Goal: Complete application form: Complete application form

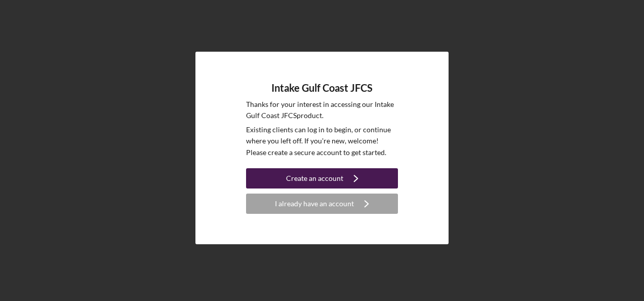
click at [313, 181] on div "Create an account" at bounding box center [314, 178] width 57 height 20
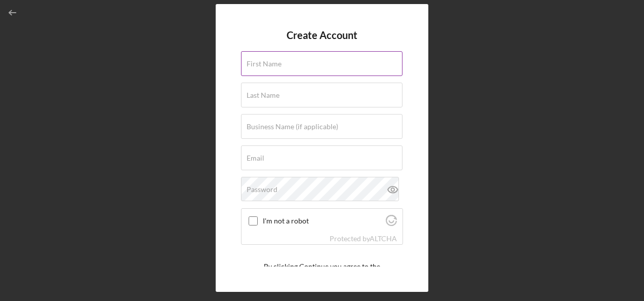
click at [281, 70] on input "First Name" at bounding box center [321, 63] width 161 height 24
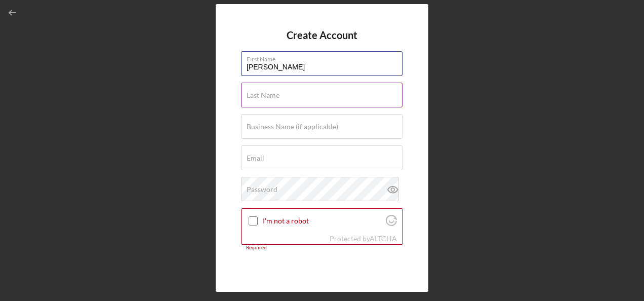
type input "[PERSON_NAME]"
click at [310, 98] on input "Last Name" at bounding box center [321, 94] width 161 height 24
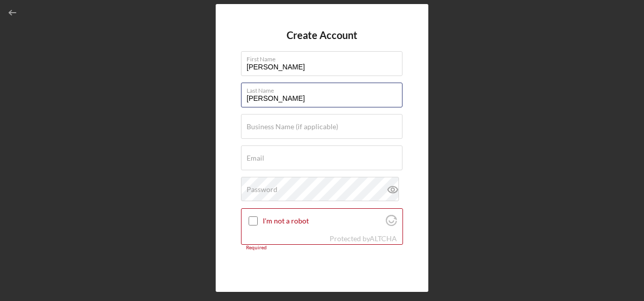
type input "[PERSON_NAME]"
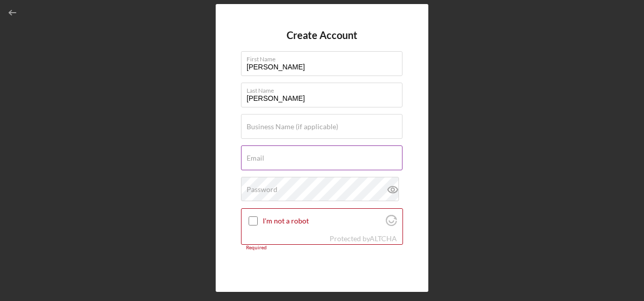
click at [288, 162] on input "Email" at bounding box center [321, 157] width 161 height 24
paste input "[PERSON_NAME] <[EMAIL_ADDRESS][DOMAIN_NAME]>"
click at [288, 163] on input "[PERSON_NAME] <[EMAIL_ADDRESS][DOMAIN_NAME]>" at bounding box center [321, 157] width 161 height 24
click at [366, 164] on input "[EMAIL_ADDRESS][DOMAIN_NAME]>" at bounding box center [321, 157] width 161 height 24
type input "[EMAIL_ADDRESS][DOMAIN_NAME]"
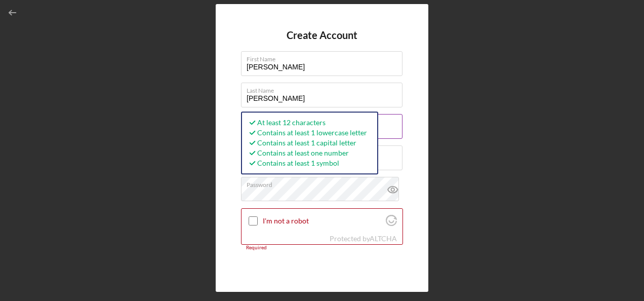
click at [394, 125] on input "Business Name (if applicable)" at bounding box center [321, 126] width 161 height 24
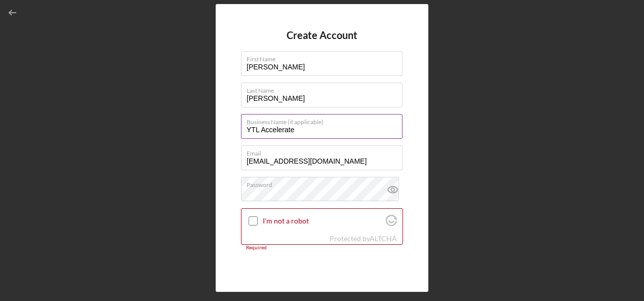
click at [257, 130] on input "YTL Accelerate" at bounding box center [321, 126] width 161 height 24
type input "YTL Accelerate"
click at [256, 219] on input "I'm not a robot" at bounding box center [252, 220] width 9 height 9
checkbox input "true"
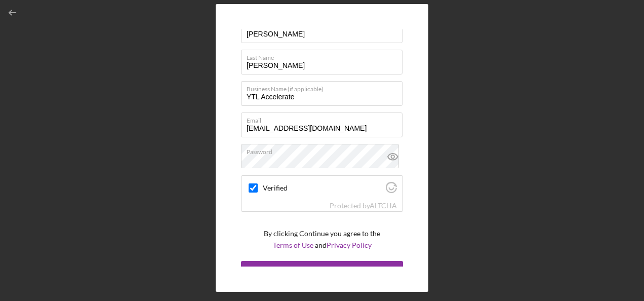
scroll to position [47, 0]
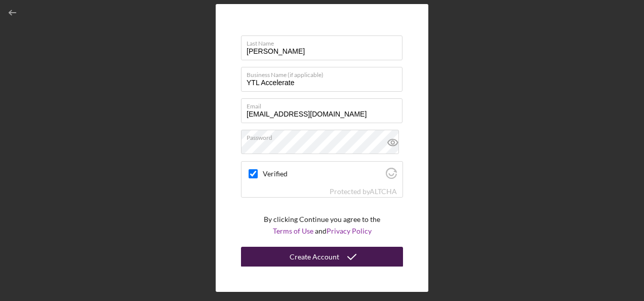
click at [333, 260] on div "Create Account" at bounding box center [314, 256] width 50 height 20
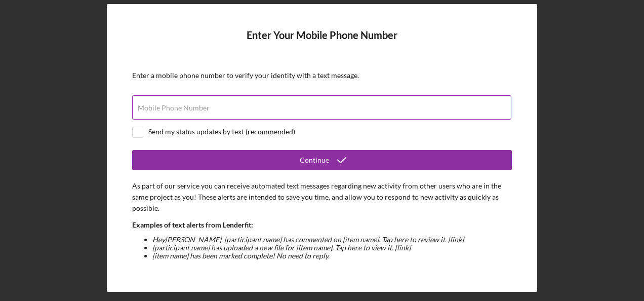
click at [197, 100] on div "Mobile Phone Number" at bounding box center [322, 107] width 380 height 25
type input "[PHONE_NUMBER]"
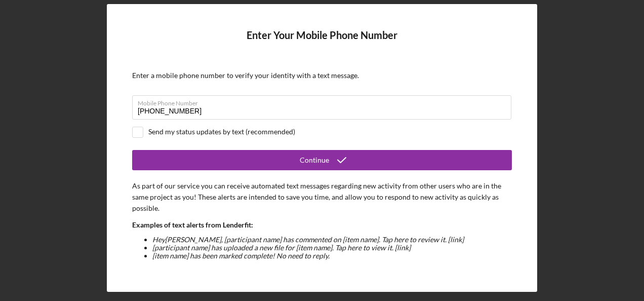
click at [170, 130] on div "Send my status updates by text (recommended)" at bounding box center [221, 132] width 147 height 8
checkbox input "true"
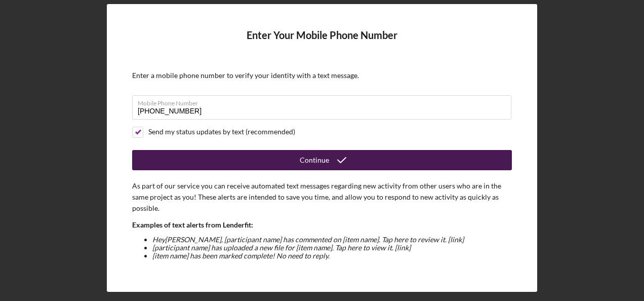
click at [298, 157] on button "Continue" at bounding box center [322, 160] width 380 height 20
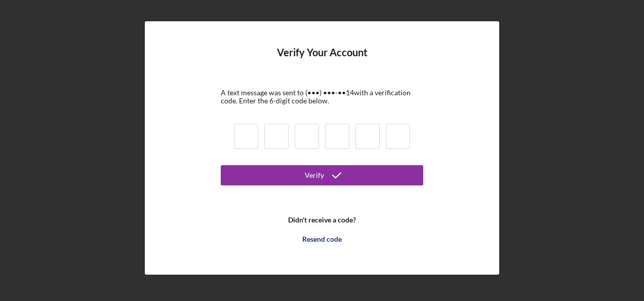
click at [245, 137] on input at bounding box center [246, 135] width 24 height 25
type input "6"
type input "8"
type input "3"
type input "6"
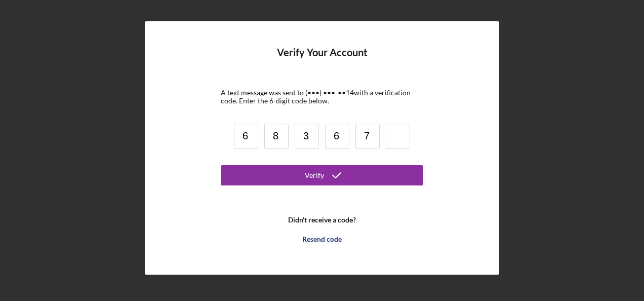
type input "7"
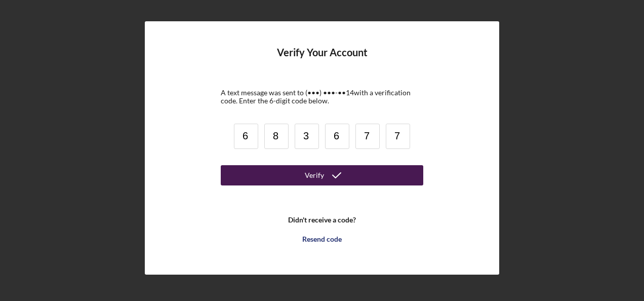
type input "7"
click at [286, 168] on button "Verify" at bounding box center [322, 175] width 202 height 20
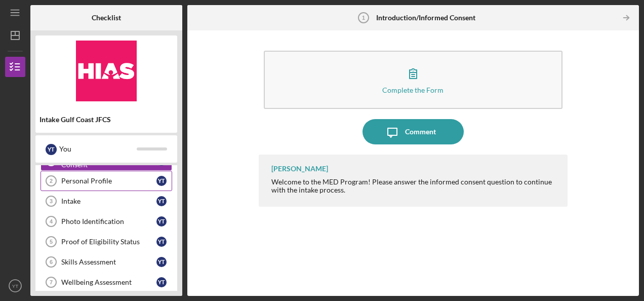
scroll to position [51, 0]
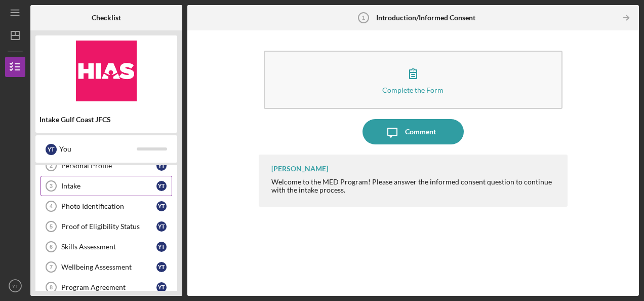
click at [84, 188] on div "Intake" at bounding box center [108, 186] width 95 height 8
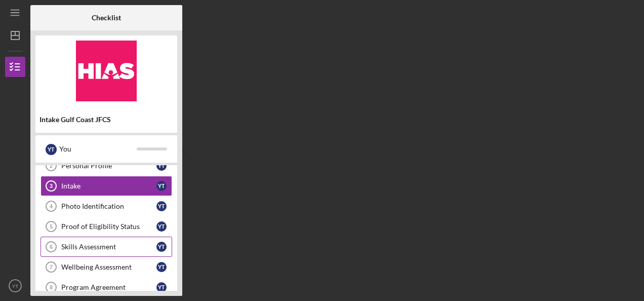
click at [105, 244] on div "Skills Assessment" at bounding box center [108, 246] width 95 height 8
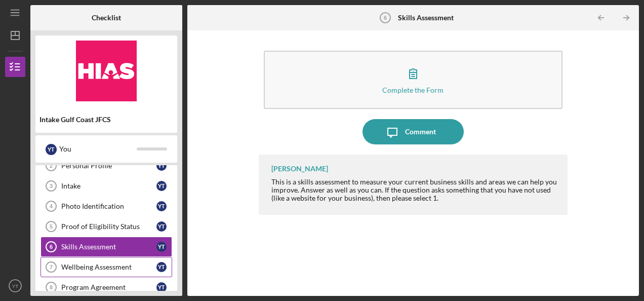
click at [104, 257] on link "Wellbeing Assessment 7 Wellbeing Assessment Y T" at bounding box center [106, 267] width 132 height 20
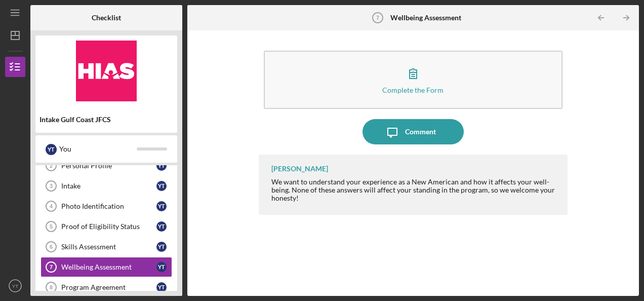
click at [58, 12] on div at bounding box center [55, 17] width 51 height 25
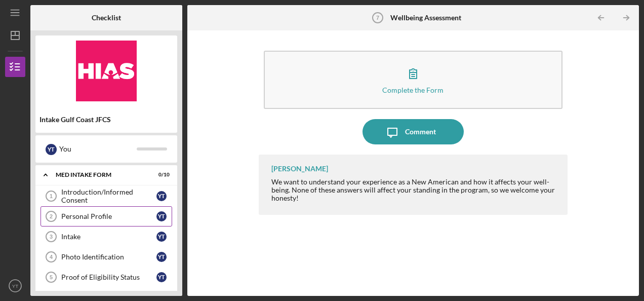
click at [91, 214] on div "Personal Profile" at bounding box center [108, 216] width 95 height 8
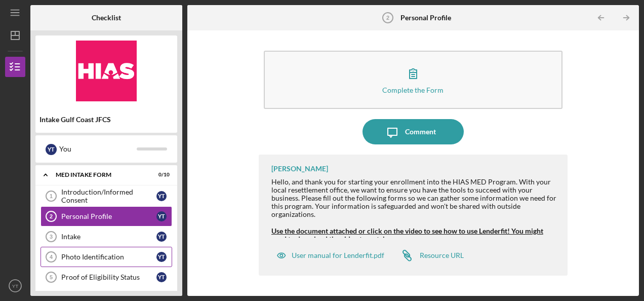
click at [108, 258] on div "Photo Identification" at bounding box center [108, 257] width 95 height 8
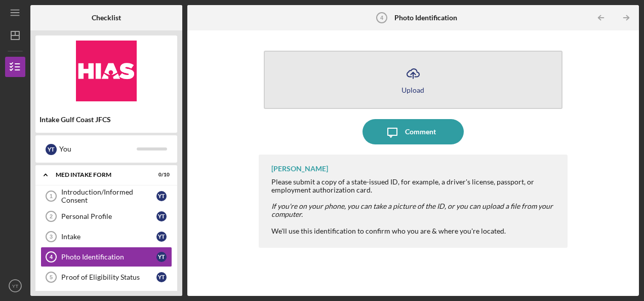
click at [414, 85] on icon "Icon/Upload" at bounding box center [412, 73] width 25 height 25
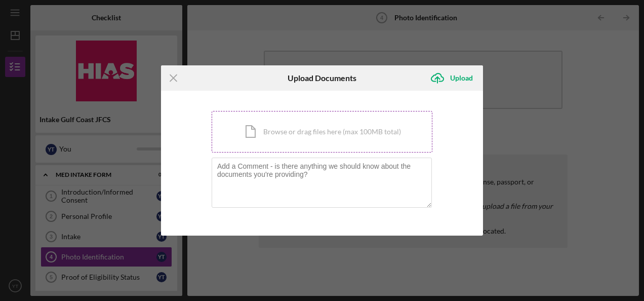
click at [299, 139] on div "Icon/Document Browse or drag files here (max 100MB total) Tap to choose files o…" at bounding box center [322, 131] width 221 height 41
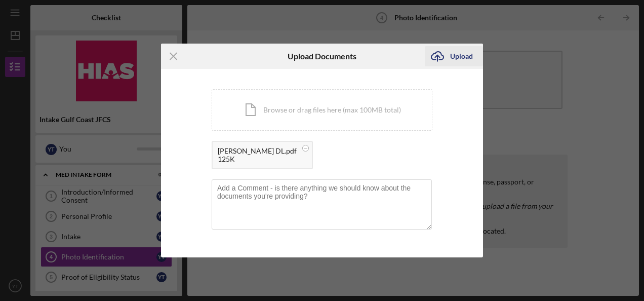
click at [449, 58] on icon "Icon/Upload" at bounding box center [437, 56] width 25 height 25
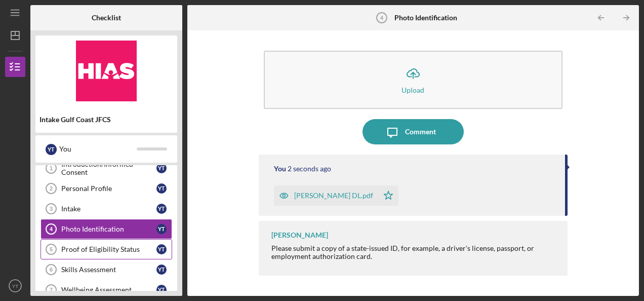
scroll to position [51, 0]
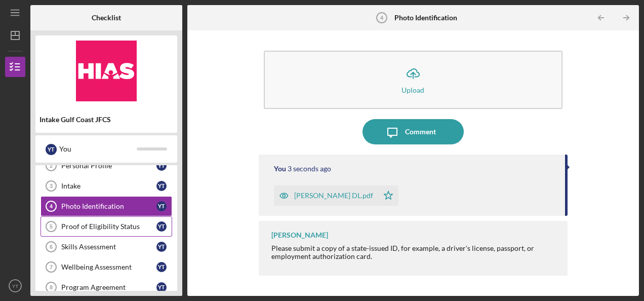
click at [92, 226] on div "Proof of Eligibility Status" at bounding box center [108, 226] width 95 height 8
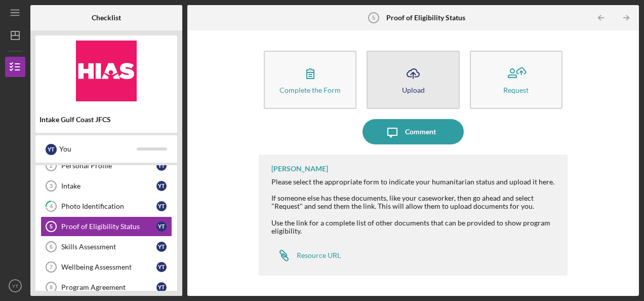
click at [428, 77] on button "Icon/Upload Upload" at bounding box center [412, 80] width 93 height 58
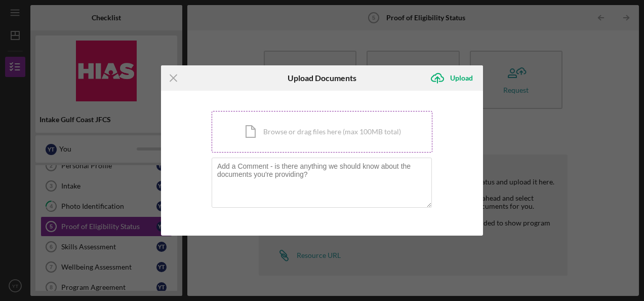
click at [284, 137] on div "Icon/Document Browse or drag files here (max 100MB total) Tap to choose files o…" at bounding box center [322, 131] width 221 height 41
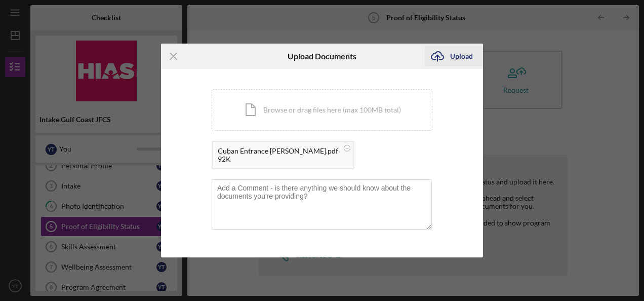
click at [461, 54] on div "Upload" at bounding box center [461, 56] width 23 height 20
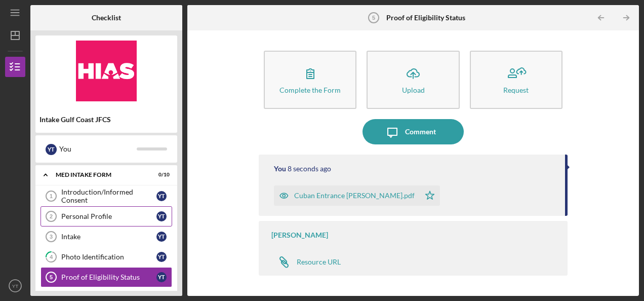
click at [119, 213] on div "Personal Profile" at bounding box center [108, 216] width 95 height 8
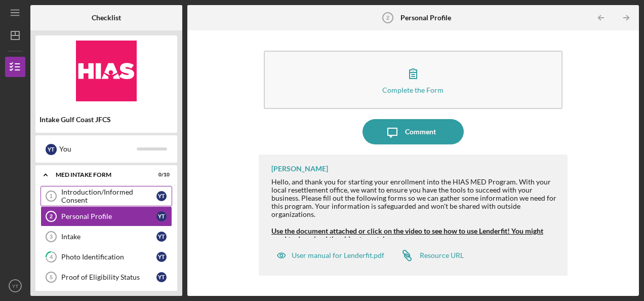
click at [100, 201] on div "Introduction/Informed Consent" at bounding box center [108, 196] width 95 height 16
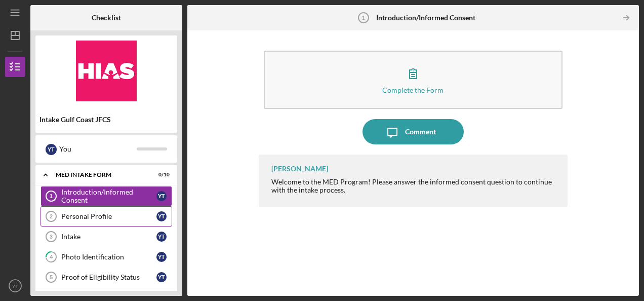
click at [88, 218] on div "Personal Profile" at bounding box center [108, 216] width 95 height 8
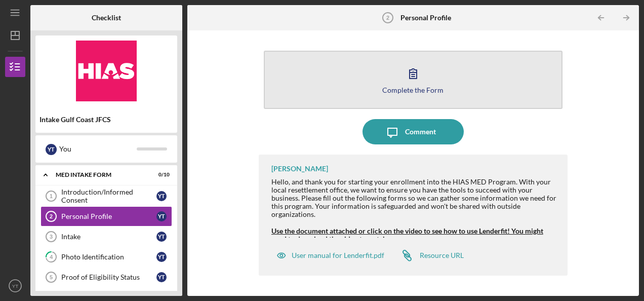
click at [357, 61] on button "Complete the Form Form" at bounding box center [413, 80] width 299 height 58
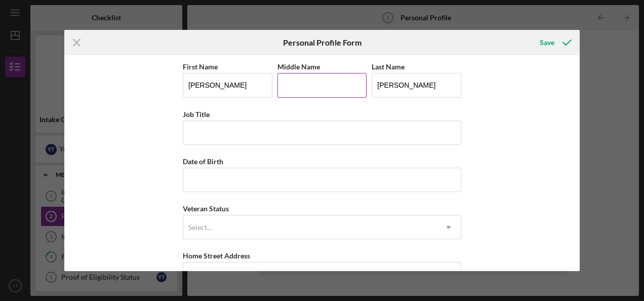
click at [324, 85] on input "Middle Name" at bounding box center [322, 85] width 90 height 24
type input "N"
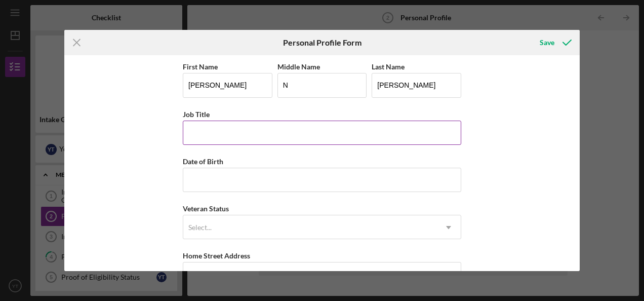
click at [245, 134] on input "Job Title" at bounding box center [322, 132] width 278 height 24
type input "Case Manager"
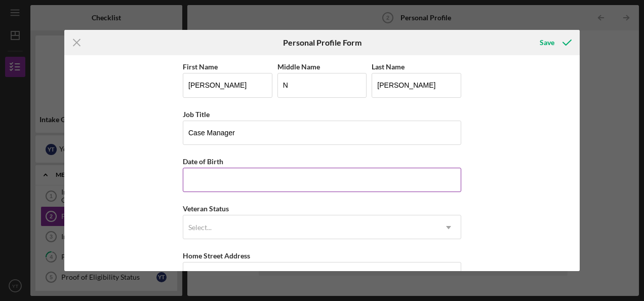
click at [240, 177] on input "Date of Birth" at bounding box center [322, 179] width 278 height 24
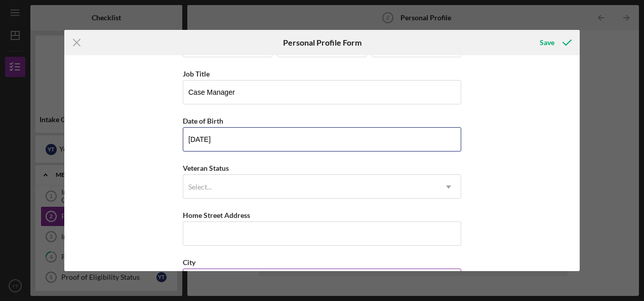
scroll to position [101, 0]
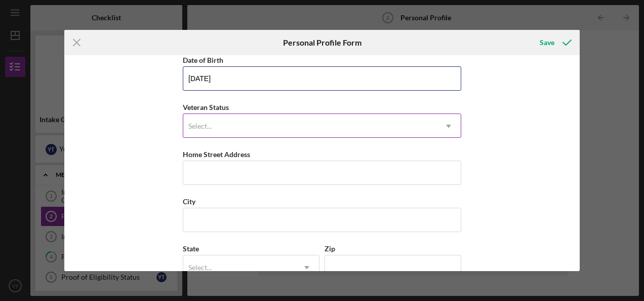
type input "[DATE]"
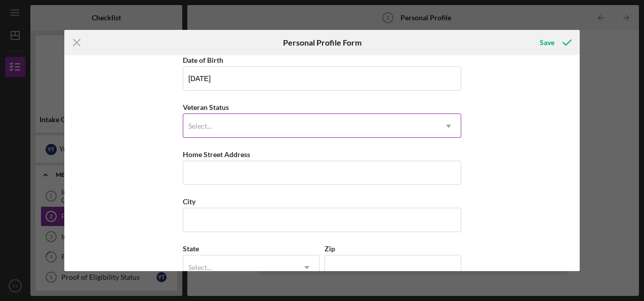
click at [210, 130] on div "Select..." at bounding box center [309, 125] width 253 height 23
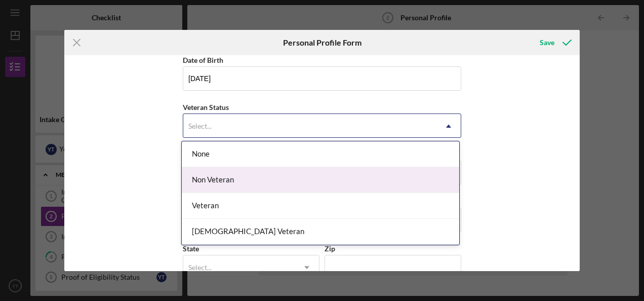
click at [207, 179] on div "Non Veteran" at bounding box center [320, 180] width 277 height 26
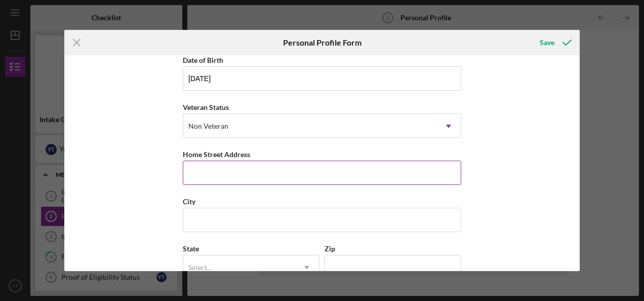
click at [207, 179] on input "Home Street Address" at bounding box center [322, 172] width 278 height 24
click at [250, 174] on input "[STREET_ADDRESS]" at bounding box center [322, 172] width 278 height 24
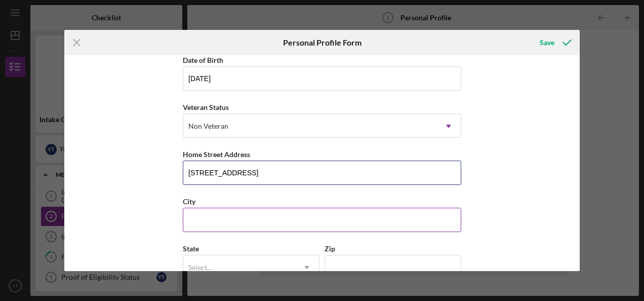
type input "[STREET_ADDRESS]"
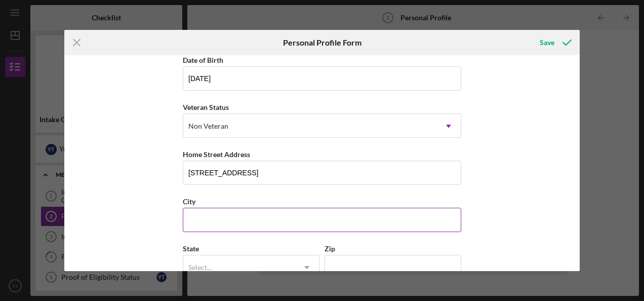
click at [202, 216] on input "City" at bounding box center [322, 219] width 278 height 24
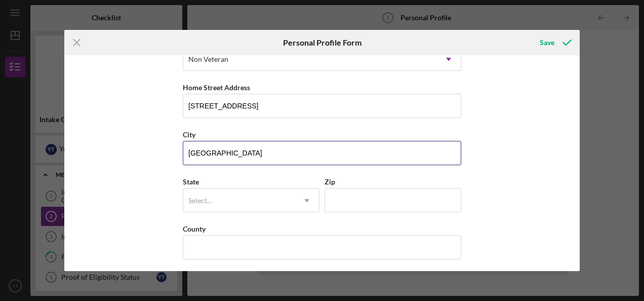
scroll to position [169, 0]
type input "[GEOGRAPHIC_DATA]"
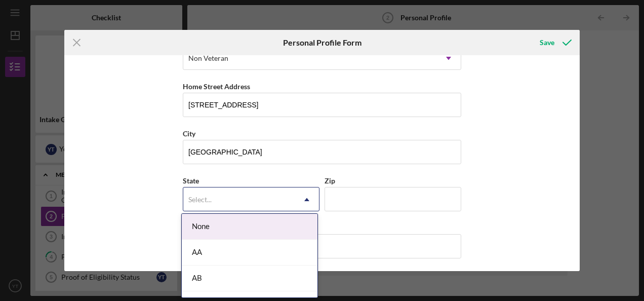
click at [248, 189] on div "Select..." at bounding box center [238, 199] width 111 height 23
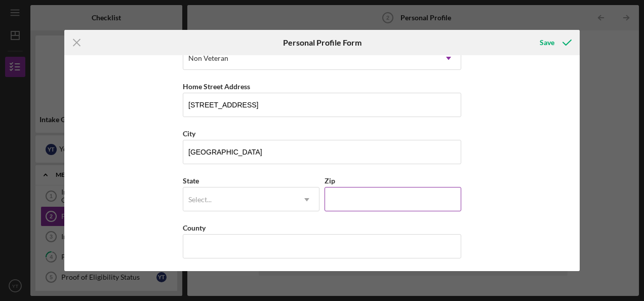
click at [358, 192] on input "Zip" at bounding box center [392, 199] width 137 height 24
type input "33624"
click at [216, 195] on div "Select..." at bounding box center [238, 199] width 111 height 23
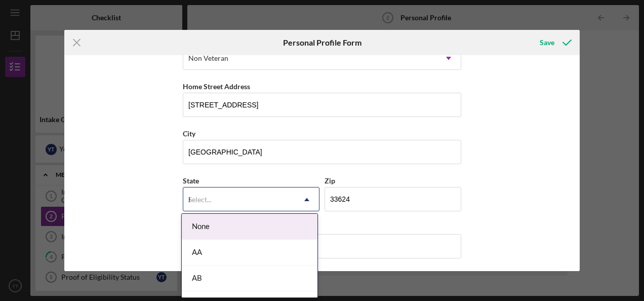
type input "FL"
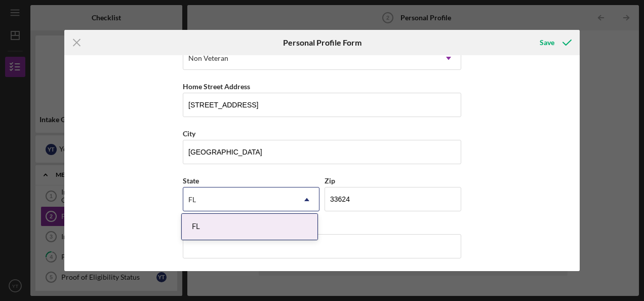
click at [204, 221] on div "FL" at bounding box center [250, 227] width 136 height 26
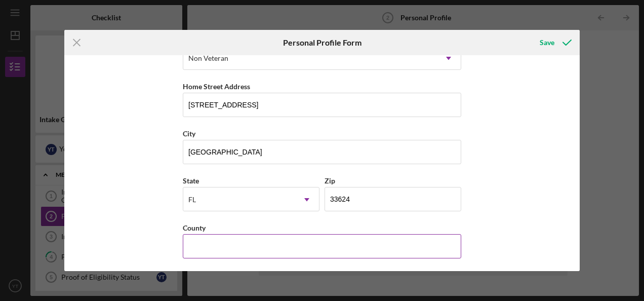
click at [217, 245] on input "County" at bounding box center [322, 246] width 278 height 24
type input "Hillsborough"
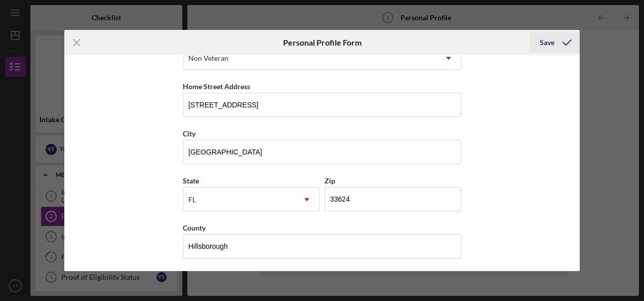
click at [549, 39] on div "Save" at bounding box center [546, 42] width 15 height 20
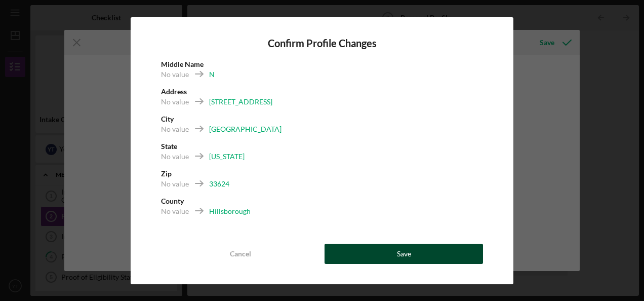
click at [399, 249] on div "Save" at bounding box center [404, 253] width 14 height 20
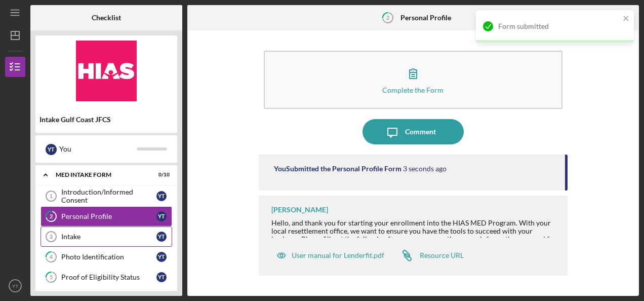
click at [88, 240] on link "Intake 3 Intake Y T" at bounding box center [106, 236] width 132 height 20
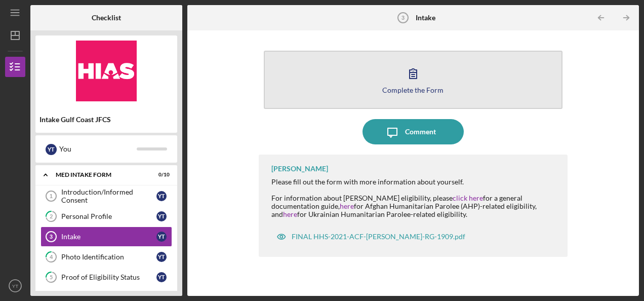
click at [384, 69] on button "Complete the Form Form" at bounding box center [413, 80] width 299 height 58
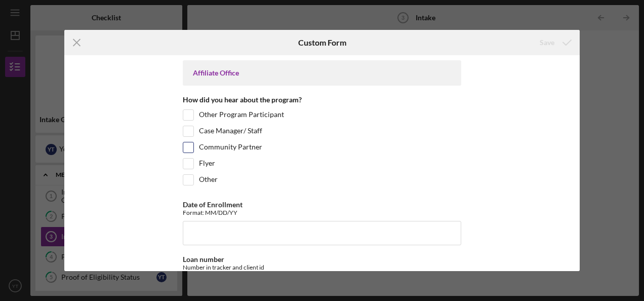
click at [183, 146] on input "Community Partner" at bounding box center [188, 147] width 10 height 10
checkbox input "true"
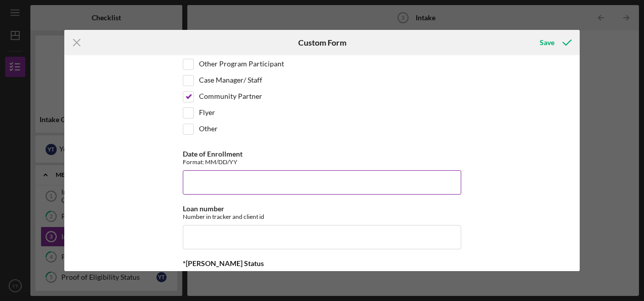
click at [229, 177] on input "Date of Enrollment" at bounding box center [322, 182] width 278 height 24
type input "[DATE]"
click at [205, 222] on div "Loan number Number in tracker and client id" at bounding box center [322, 226] width 278 height 45
click at [200, 229] on input "Loan number" at bounding box center [322, 237] width 278 height 24
paste input "EAFFL2512"
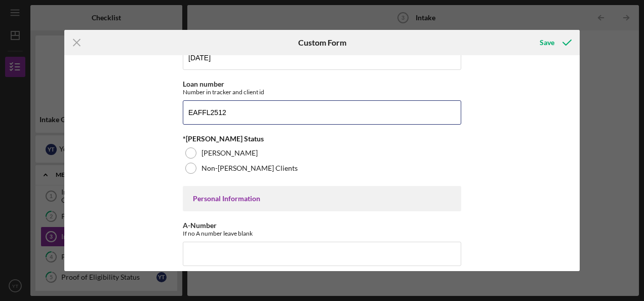
scroll to position [152, 0]
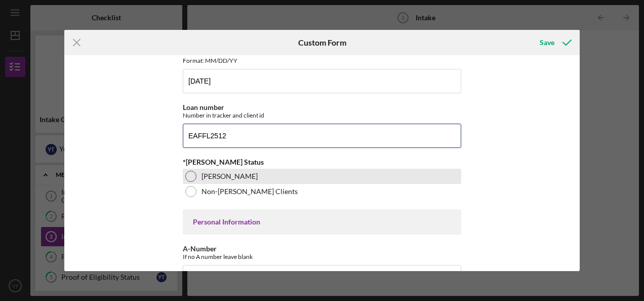
type input "EAFFL2512"
click at [198, 171] on div "[PERSON_NAME]" at bounding box center [322, 176] width 278 height 15
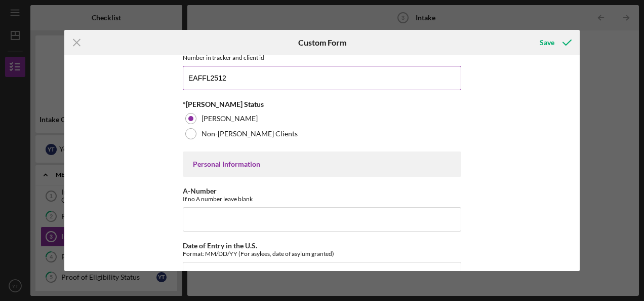
scroll to position [253, 0]
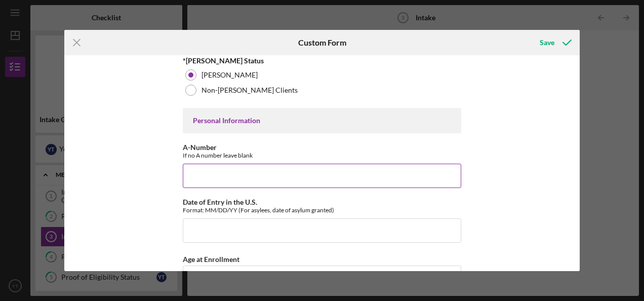
click at [212, 172] on input "A-Number" at bounding box center [322, 175] width 278 height 24
type input "240,092,050"
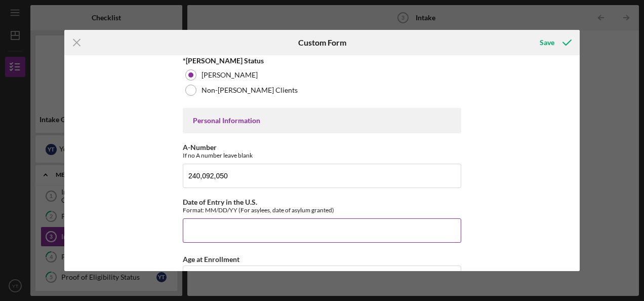
click at [216, 231] on input "Date of Entry in the U.S." at bounding box center [322, 230] width 278 height 24
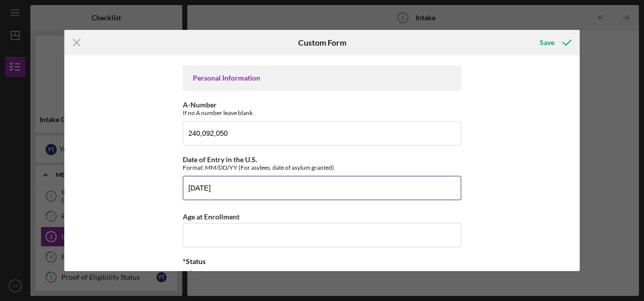
scroll to position [354, 0]
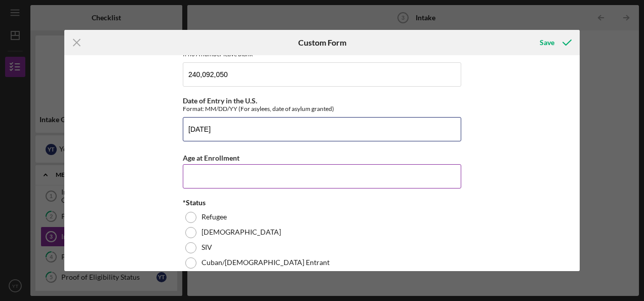
type input "[DATE]"
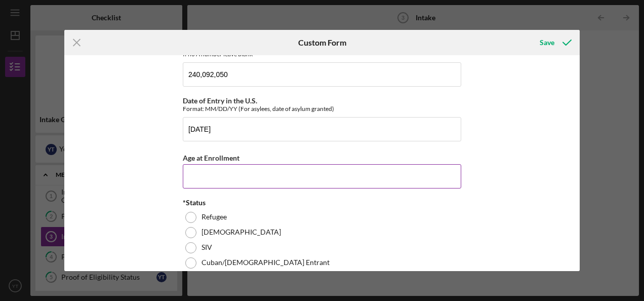
click at [229, 176] on input "Age at Enrollment" at bounding box center [322, 176] width 278 height 24
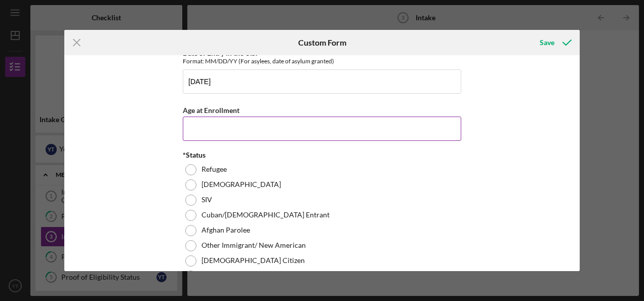
scroll to position [455, 0]
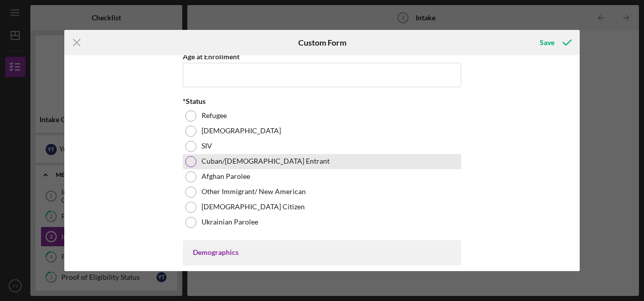
click at [190, 158] on div at bounding box center [190, 161] width 11 height 11
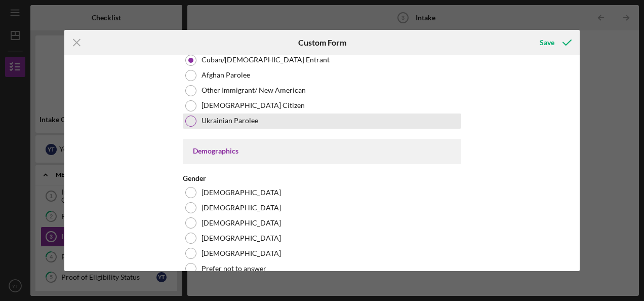
scroll to position [607, 0]
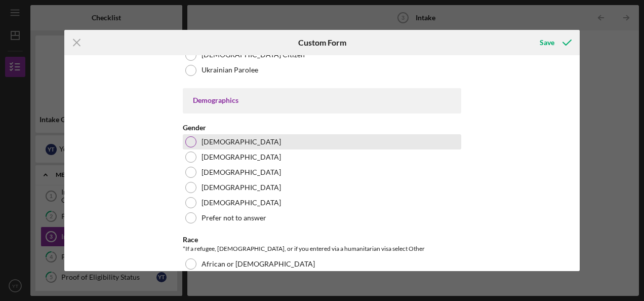
click at [194, 139] on div at bounding box center [190, 141] width 11 height 11
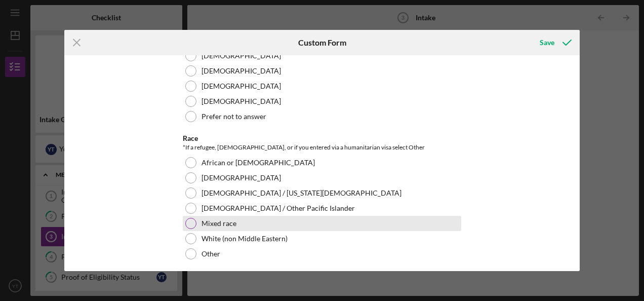
scroll to position [810, 0]
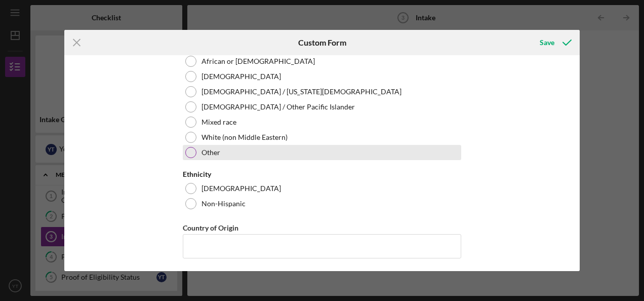
click at [190, 152] on div at bounding box center [190, 152] width 11 height 11
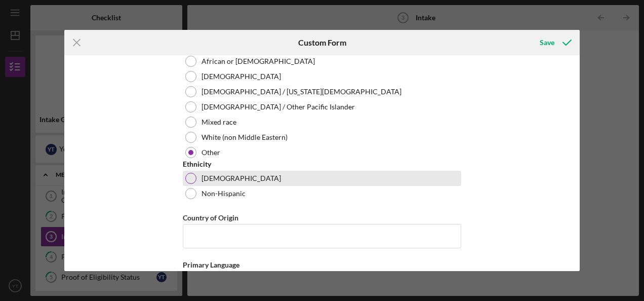
click at [192, 176] on div at bounding box center [190, 178] width 11 height 11
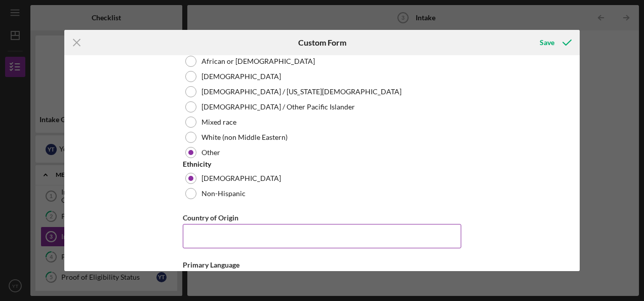
click at [235, 230] on input "Country of Origin" at bounding box center [322, 236] width 278 height 24
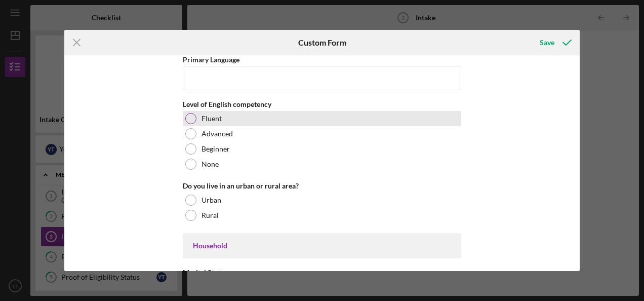
scroll to position [961, 0]
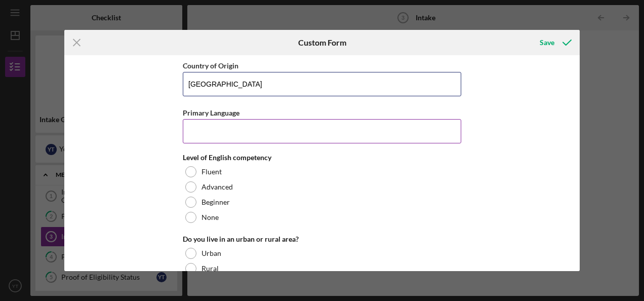
type input "[GEOGRAPHIC_DATA]"
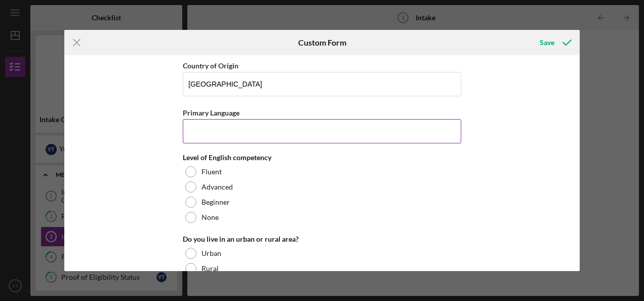
click at [206, 126] on input "Primary Language" at bounding box center [322, 131] width 278 height 24
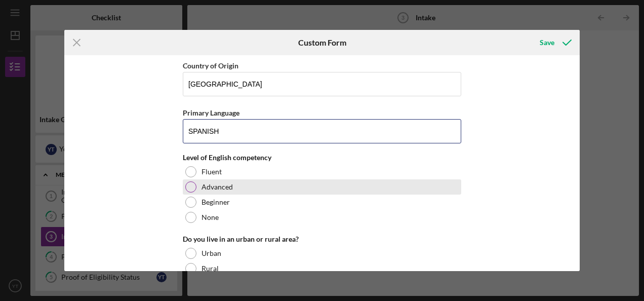
type input "SPANISH"
click at [189, 183] on div at bounding box center [190, 186] width 11 height 11
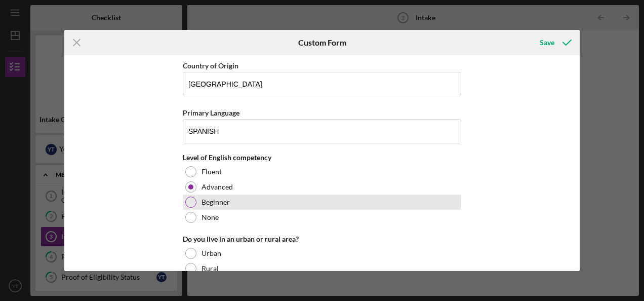
scroll to position [1012, 0]
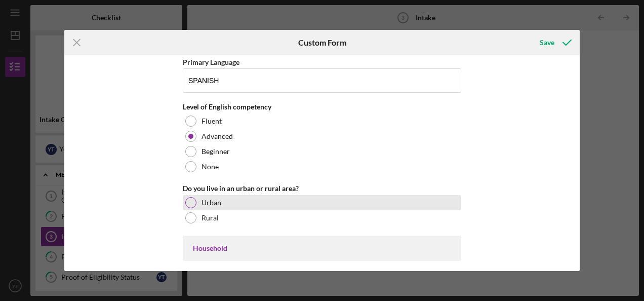
click at [185, 197] on div at bounding box center [190, 202] width 11 height 11
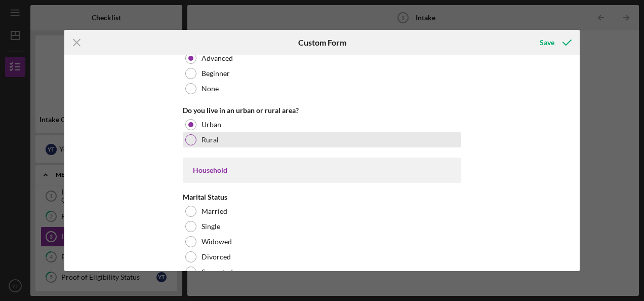
scroll to position [1113, 0]
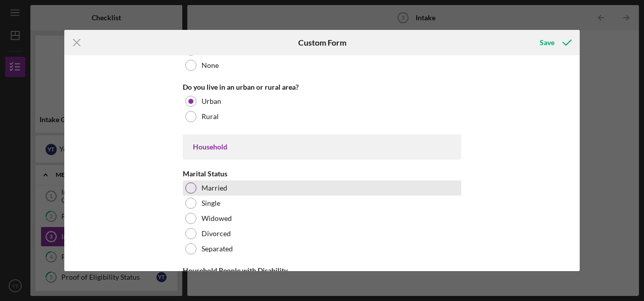
click at [208, 186] on label "Married" at bounding box center [214, 188] width 26 height 8
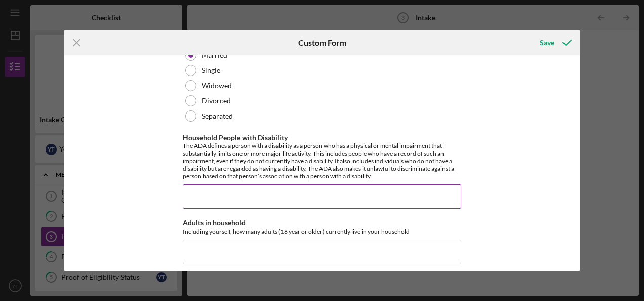
scroll to position [1265, 0]
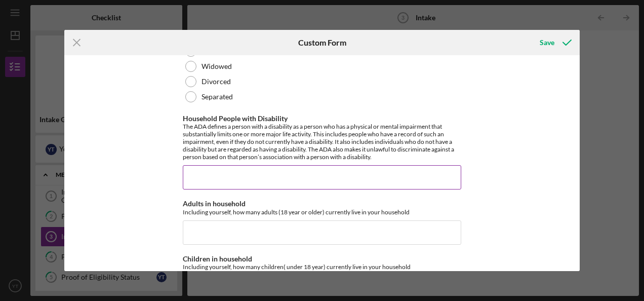
click at [246, 177] on input "Household People with Disability" at bounding box center [322, 177] width 278 height 24
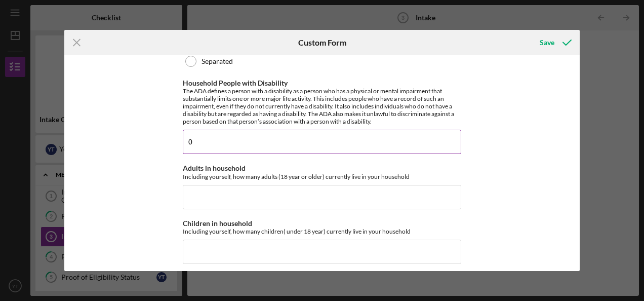
scroll to position [1316, 0]
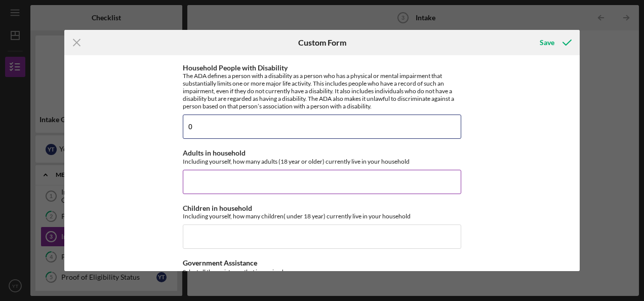
type input "0"
click at [236, 175] on input "Adults in household" at bounding box center [322, 182] width 278 height 24
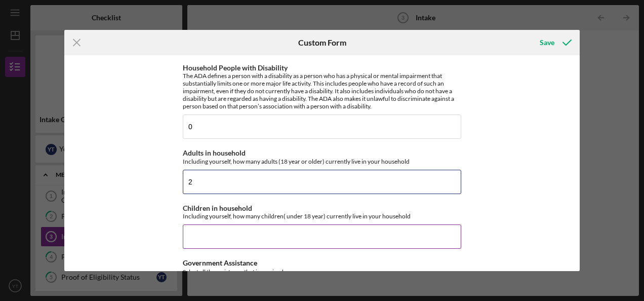
type input "2"
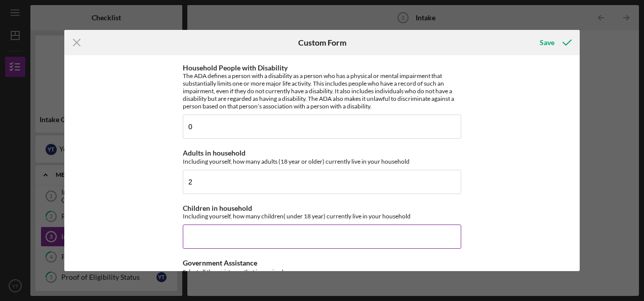
click at [204, 232] on input "Children in household" at bounding box center [322, 236] width 278 height 24
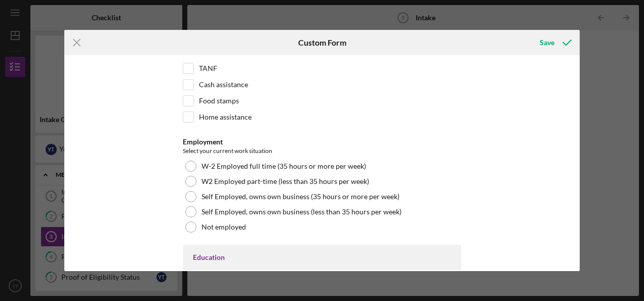
scroll to position [1569, 0]
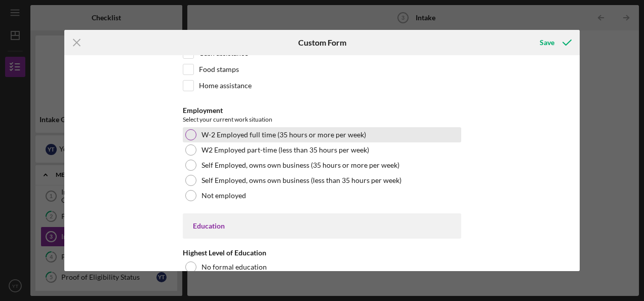
type input "1"
click at [186, 129] on div at bounding box center [190, 134] width 11 height 11
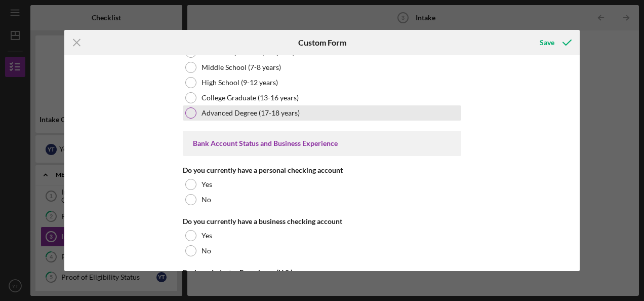
scroll to position [1822, 0]
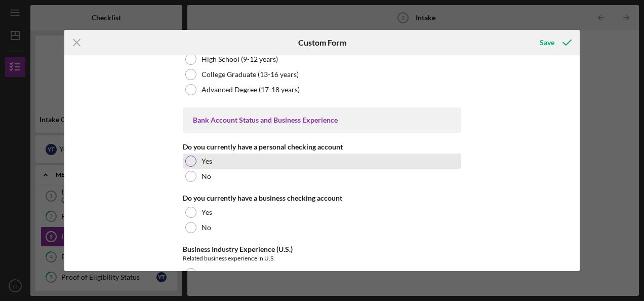
click at [187, 155] on div at bounding box center [190, 160] width 11 height 11
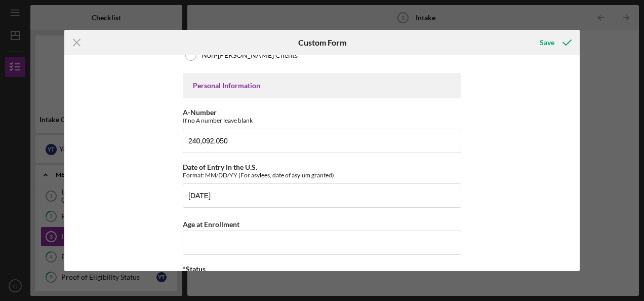
scroll to position [339, 0]
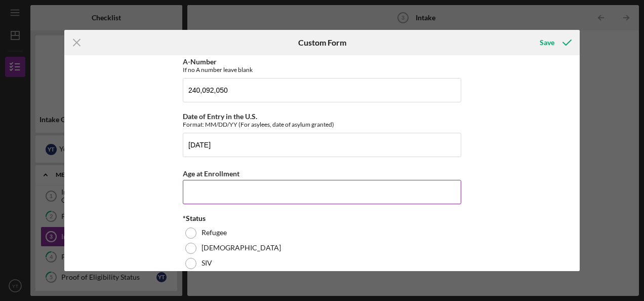
click at [246, 189] on input "Age at Enrollment" at bounding box center [322, 192] width 278 height 24
type input "42"
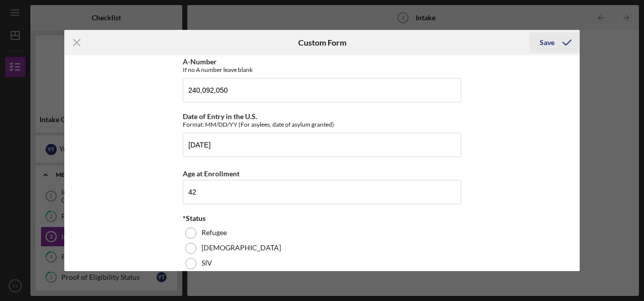
click at [547, 44] on div "Save" at bounding box center [546, 42] width 15 height 20
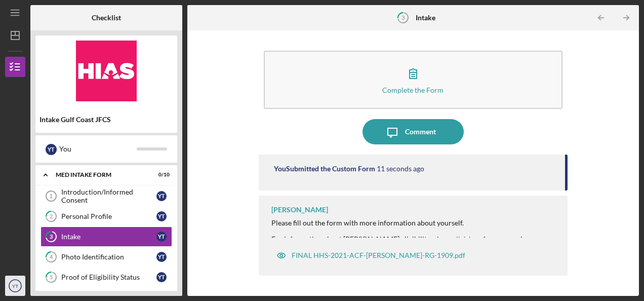
click at [21, 286] on circle "button" at bounding box center [15, 285] width 12 height 12
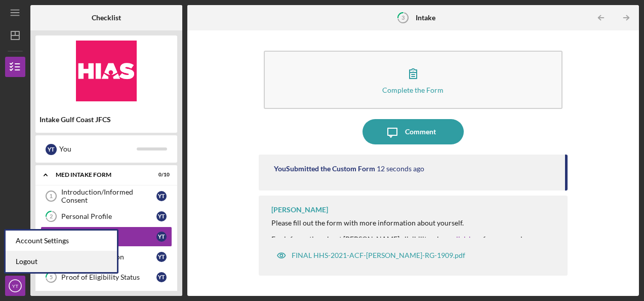
click at [27, 263] on link "Logout" at bounding box center [61, 261] width 111 height 21
